Goal: Navigation & Orientation: Find specific page/section

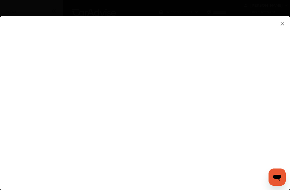
type input "**********"
click at [147, 160] on flutter-view at bounding box center [145, 106] width 290 height 180
click at [212, 179] on flutter-view at bounding box center [145, 106] width 290 height 180
click at [159, 86] on flutter-view at bounding box center [145, 106] width 290 height 180
click at [161, 95] on flutter-view at bounding box center [145, 106] width 290 height 180
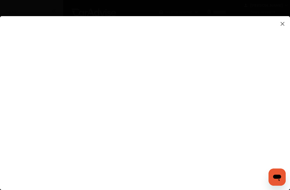
click at [286, 23] on flutter-view at bounding box center [145, 106] width 290 height 180
click at [285, 23] on img at bounding box center [282, 23] width 6 height 7
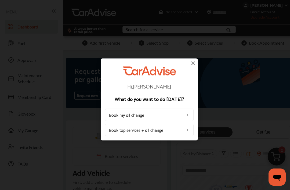
click at [196, 64] on img at bounding box center [193, 63] width 6 height 6
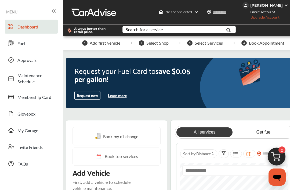
click at [53, 10] on icon at bounding box center [53, 11] width 6 height 6
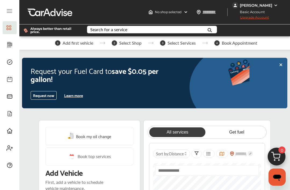
click at [9, 24] on span at bounding box center [9, 27] width 9 height 9
click at [9, 132] on icon at bounding box center [9, 130] width 5 height 5
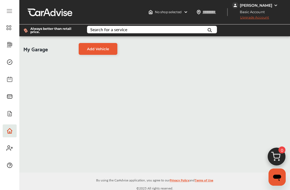
click at [258, 5] on div "[PERSON_NAME]" at bounding box center [256, 5] width 32 height 5
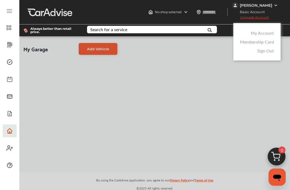
click at [261, 31] on link "My Account" at bounding box center [262, 33] width 23 height 6
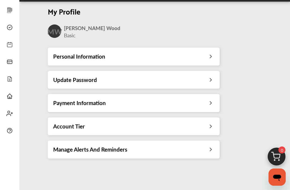
scroll to position [10, 0]
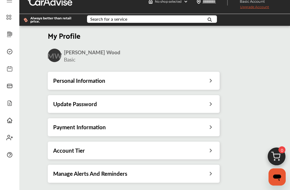
click at [8, 102] on icon at bounding box center [9, 103] width 6 height 6
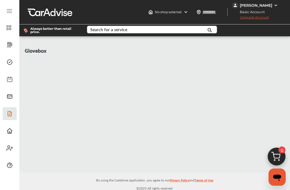
click at [8, 129] on icon at bounding box center [9, 130] width 6 height 6
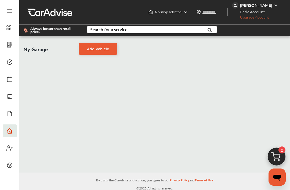
click at [9, 149] on icon at bounding box center [9, 150] width 4 height 2
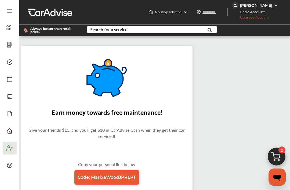
click at [8, 77] on icon at bounding box center [9, 79] width 5 height 5
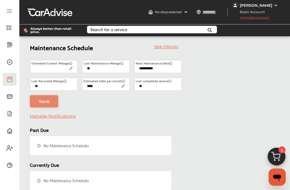
click at [8, 41] on span at bounding box center [9, 45] width 9 height 9
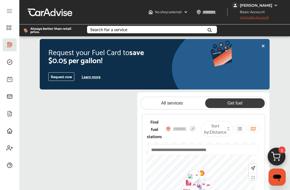
click at [8, 26] on icon at bounding box center [8, 27] width 5 height 6
